Goal: Find specific page/section: Find specific page/section

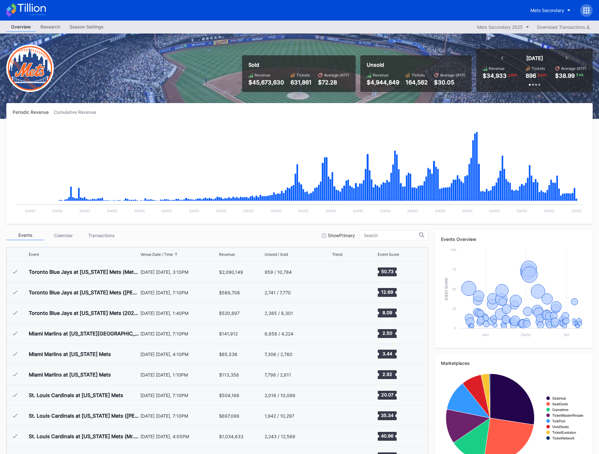
scroll to position [1314, 0]
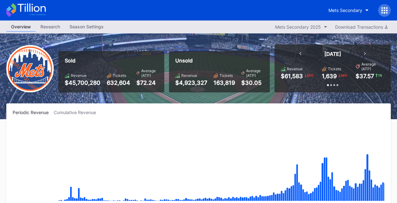
scroll to position [1314, 0]
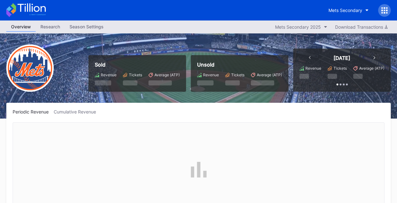
scroll to position [1314, 0]
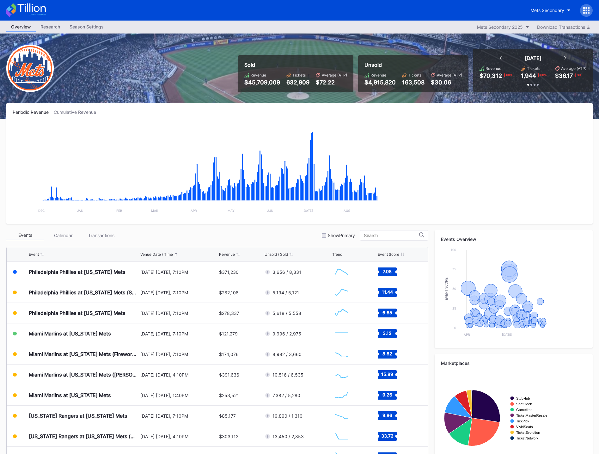
scroll to position [1314, 0]
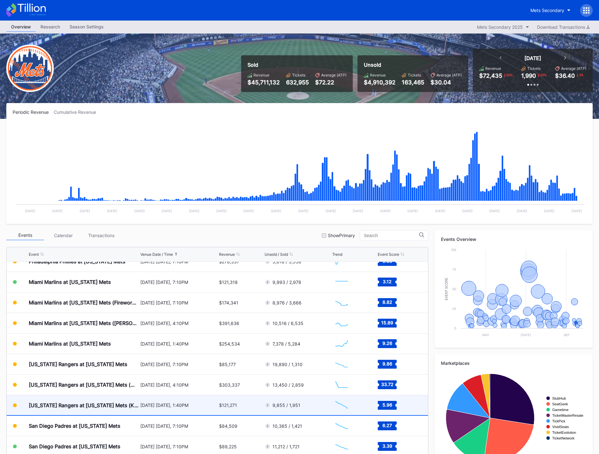
scroll to position [1341, 0]
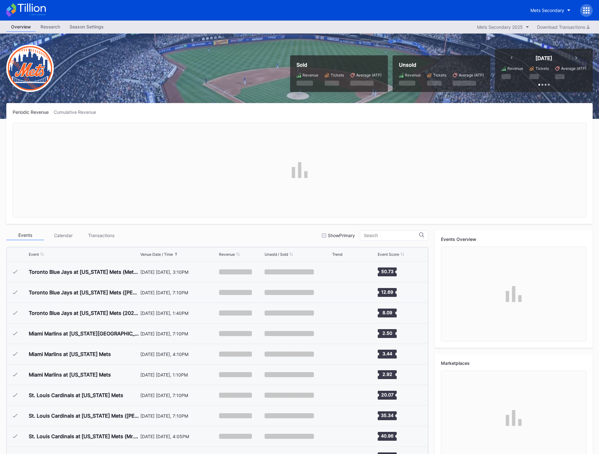
scroll to position [1314, 0]
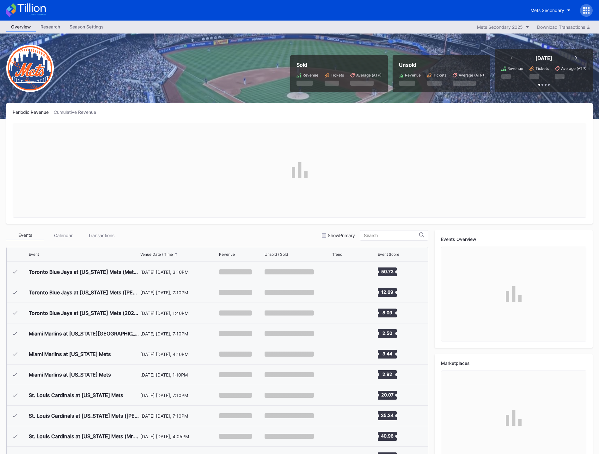
scroll to position [1314, 0]
